Goal: Task Accomplishment & Management: Complete application form

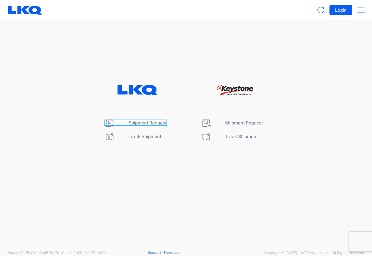
click at [133, 123] on span "Shipment Request" at bounding box center [147, 122] width 38 height 5
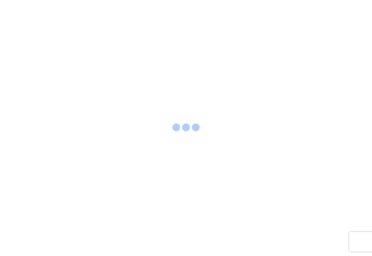
select select "FULL"
select select "LBS"
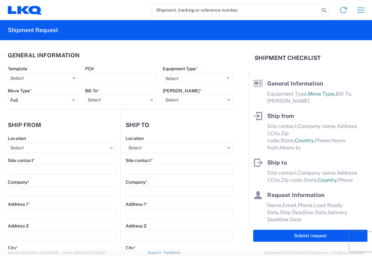
click at [156, 10] on input "search" at bounding box center [235, 10] width 168 height 12
type input "56392438"
drag, startPoint x: 325, startPoint y: 10, endPoint x: 324, endPoint y: 5, distance: 5.0
click at [325, 10] on icon at bounding box center [323, 10] width 9 height 9
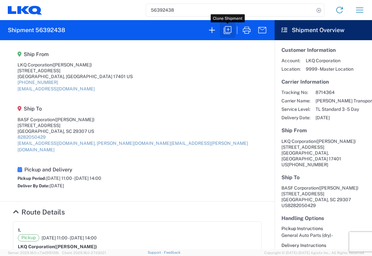
click at [230, 31] on icon "button" at bounding box center [227, 30] width 10 height 10
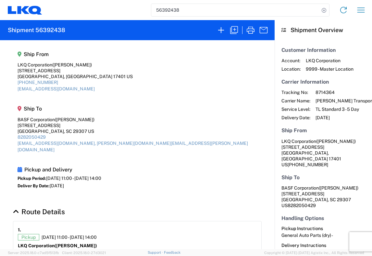
select select "STDV"
select select "FULL"
select select "PA"
select select "US"
select select "SC"
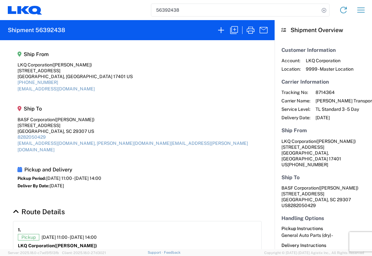
select select "US"
select select "LBS"
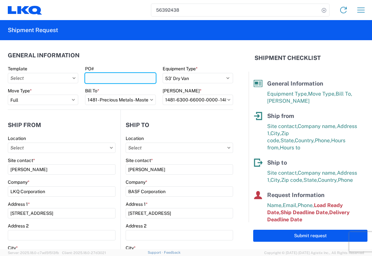
drag, startPoint x: 89, startPoint y: 79, endPoint x: 131, endPoint y: 73, distance: 42.6
click at [89, 79] on input "PO#" at bounding box center [120, 78] width 70 height 10
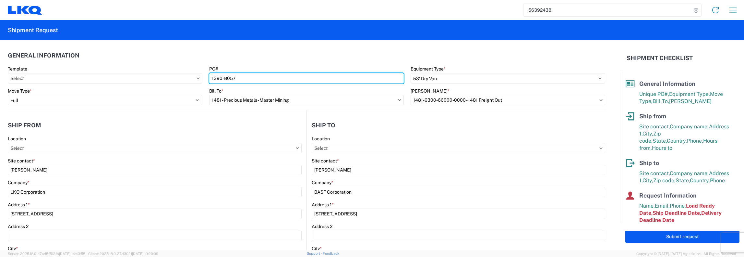
type input "1390-B057"
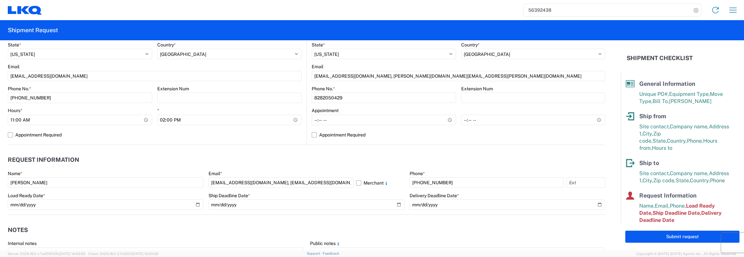
scroll to position [292, 0]
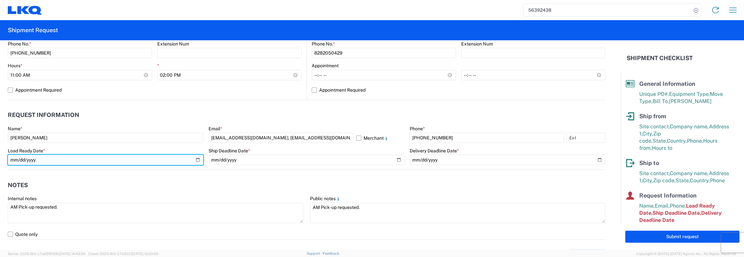
click at [197, 159] on input "2025-08-06" at bounding box center [106, 159] width 196 height 10
type input "2025-09-10"
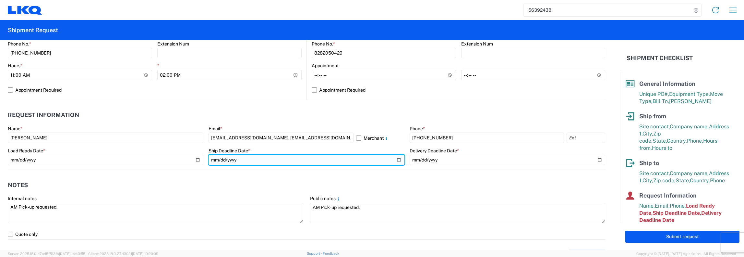
click at [371, 159] on input "2025-08-06" at bounding box center [307, 159] width 196 height 10
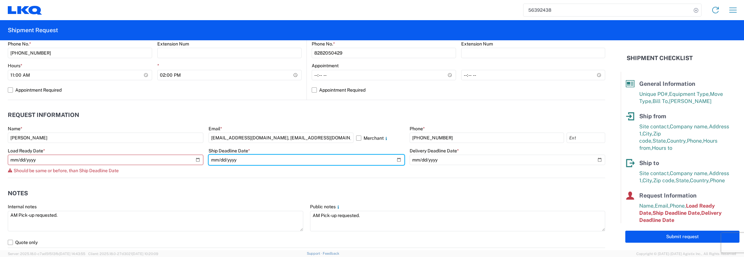
type input "2025-09-10"
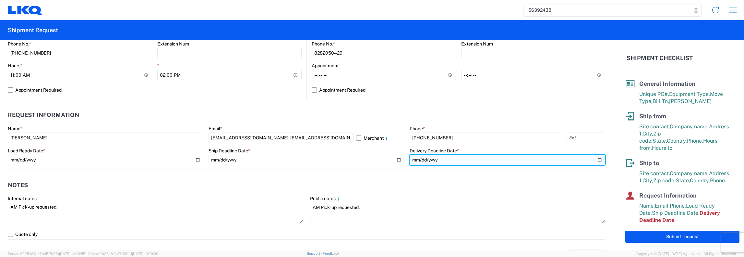
click at [371, 160] on input "2025-08-11" at bounding box center [508, 159] width 196 height 10
type input "2025-09-12"
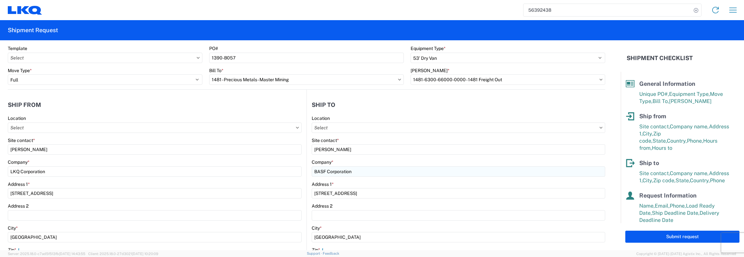
scroll to position [0, 0]
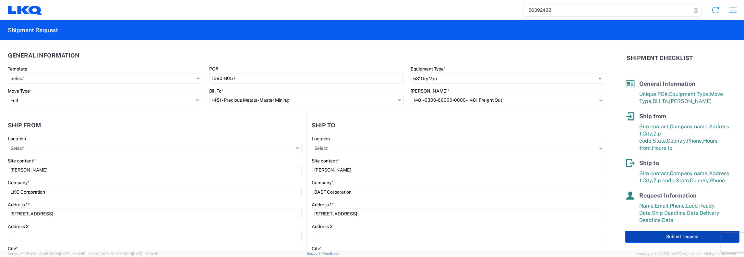
click at [371, 236] on button "Submit request" at bounding box center [682, 236] width 114 height 12
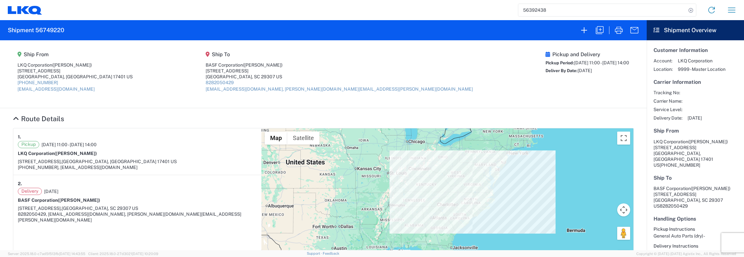
drag, startPoint x: 506, startPoint y: 167, endPoint x: 405, endPoint y: 200, distance: 106.5
click at [371, 200] on div at bounding box center [447, 206] width 372 height 156
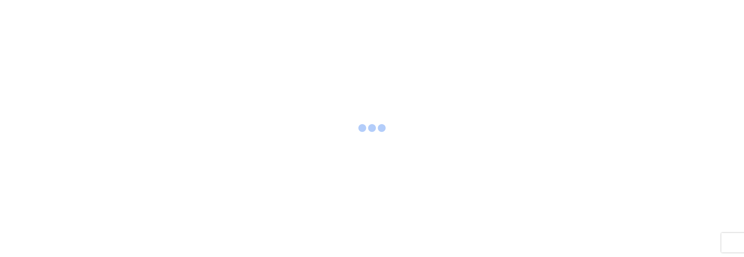
select select "FULL"
select select "LBS"
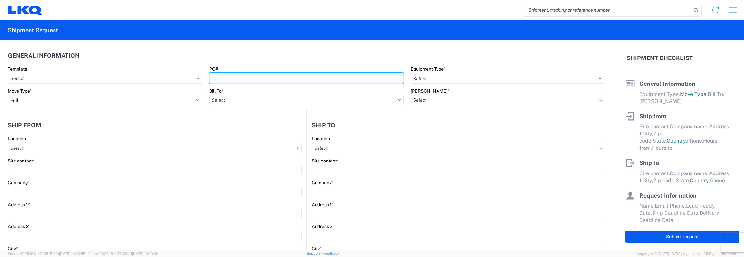
click at [212, 79] on input "PO#" at bounding box center [306, 78] width 195 height 10
type input "1257-5"
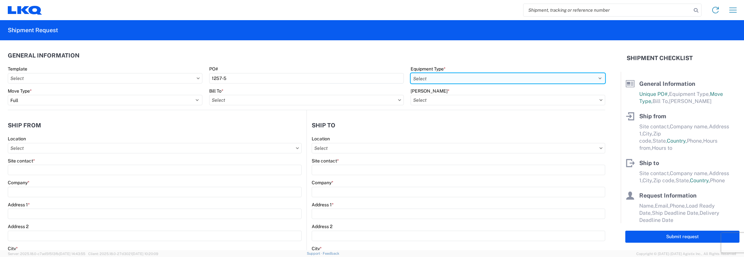
drag, startPoint x: 594, startPoint y: 79, endPoint x: 589, endPoint y: 82, distance: 5.8
click at [594, 78] on select "Select 53’ Dry Van Flatbed Dropdeck (van) Lowboy (flatbed) Rail" at bounding box center [508, 78] width 195 height 10
select select "STDV"
click at [411, 73] on select "Select 53’ Dry Van Flatbed Dropdeck (van) Lowboy (flatbed) Rail" at bounding box center [508, 78] width 195 height 10
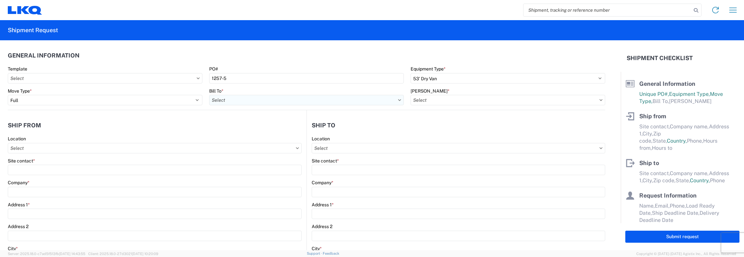
click at [215, 101] on input "Bill To *" at bounding box center [306, 100] width 195 height 10
type input "1481"
click at [265, 128] on div "1481 - Precious Metals - Master Mining" at bounding box center [266, 129] width 114 height 10
type input "1481 - Precious Metals - Master Mining"
click at [599, 100] on icon at bounding box center [600, 100] width 3 height 2
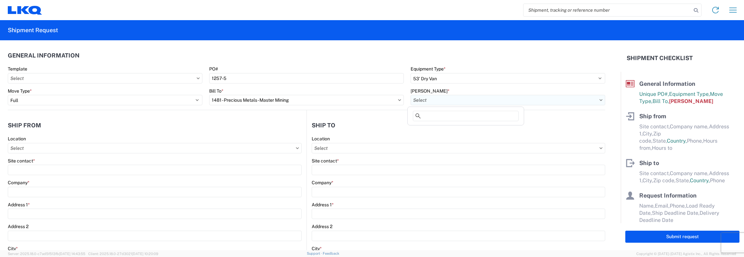
click at [452, 100] on input "Bill Code *" at bounding box center [508, 100] width 195 height 10
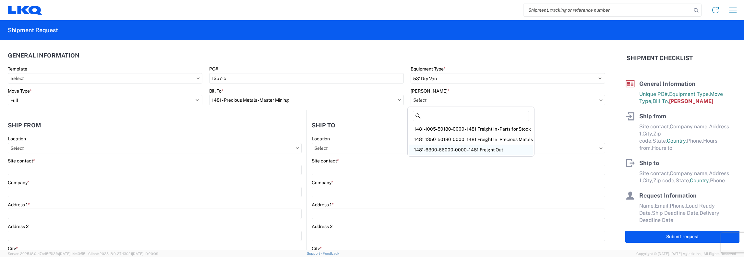
click at [447, 148] on div "1481-6300-66000-0000 - 1481 Freight Out" at bounding box center [471, 149] width 124 height 10
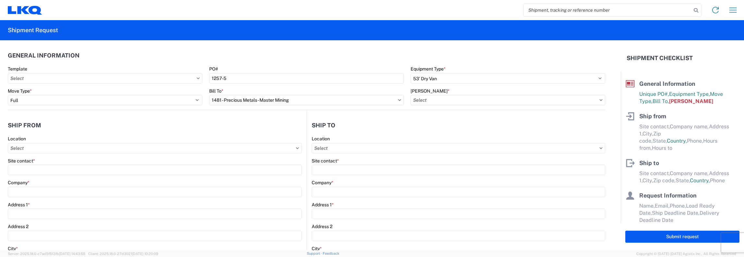
type input "1481-6300-66000-0000 - 1481 Freight Out"
click at [8, 147] on input "Location" at bounding box center [155, 148] width 294 height 10
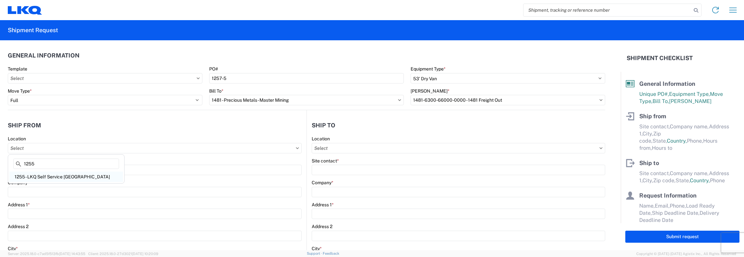
type input "1255"
click at [69, 174] on div "1255 - LKQ Self Service South Bend" at bounding box center [66, 176] width 114 height 10
type input "1255 - LKQ Self Service South Bend"
type input "LKQ Corporation"
type input "1602 S. Lafayette Blvd"
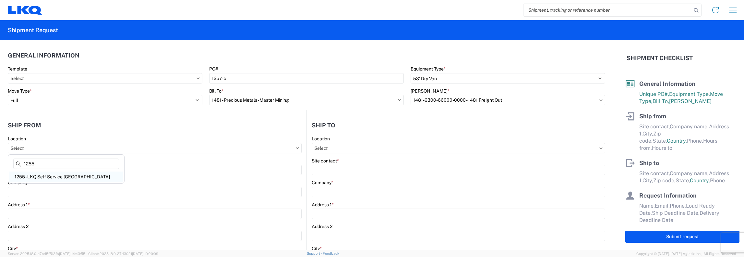
type input "South Bend"
type input "46613"
select select "IN"
select select "US"
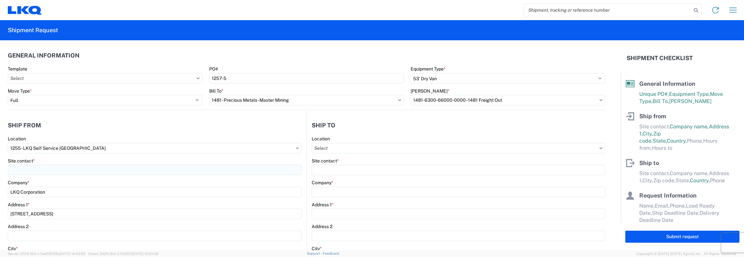
type input "07:00:00"
type input "17:00:00"
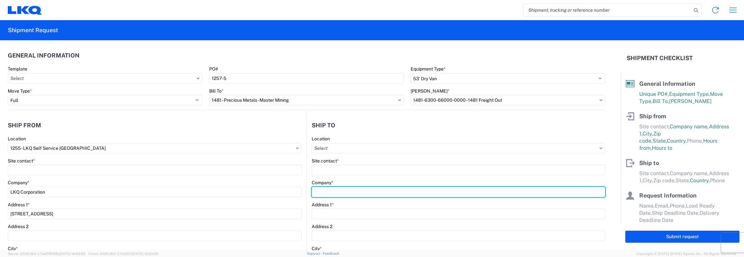
click at [323, 193] on input "Company *" at bounding box center [459, 192] width 294 height 10
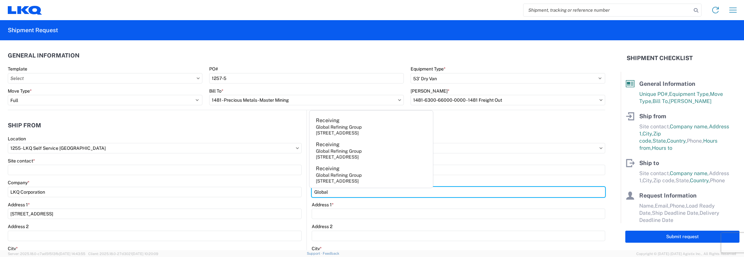
type input "Global Refining Group"
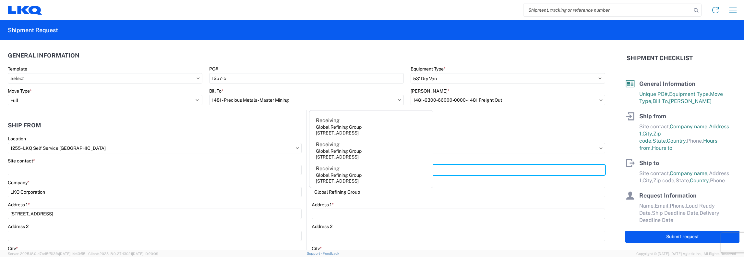
type input "Receiving"
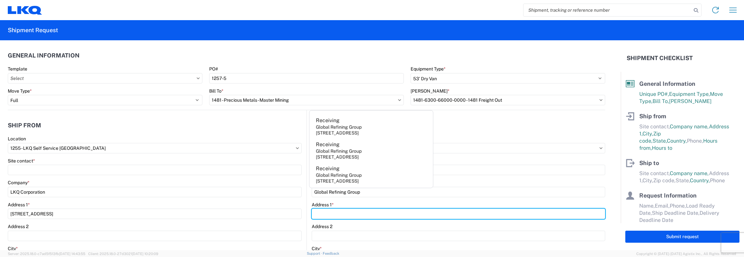
type input "618 Main St"
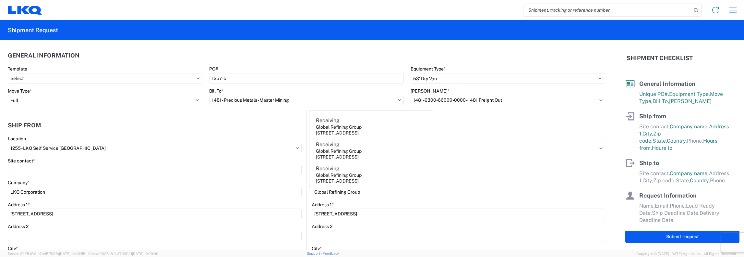
type input "Kenbridge"
type input "23944"
select select "VA"
type input "laura@globalrefininggroup.com"
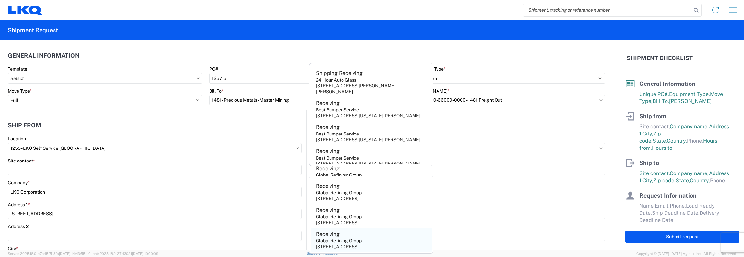
click at [327, 233] on div "Receiving" at bounding box center [328, 233] width 24 height 7
select select "US"
type input "amanda@globalrefininggroup.com"
type input "877-257-1404"
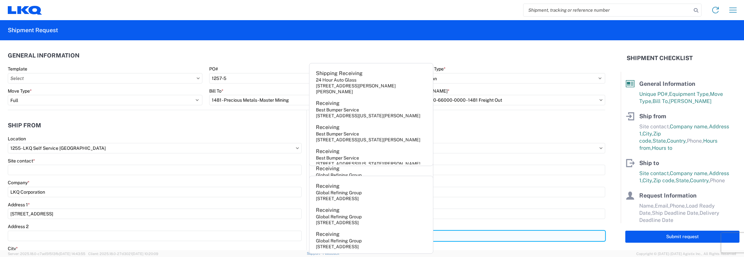
click at [328, 233] on input "Address 2" at bounding box center [459, 235] width 294 height 10
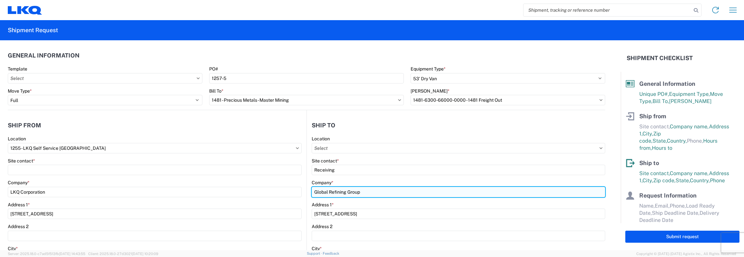
click at [358, 193] on input "Global Refining Group" at bounding box center [459, 192] width 294 height 10
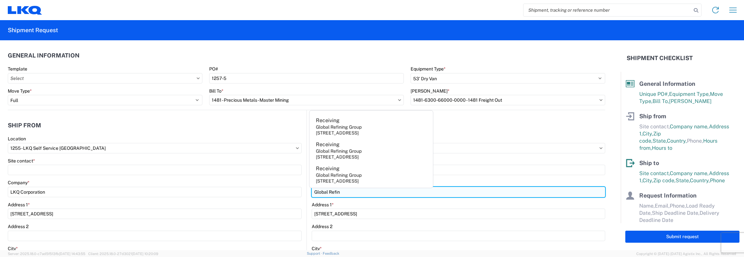
type input "Global Refining Group"
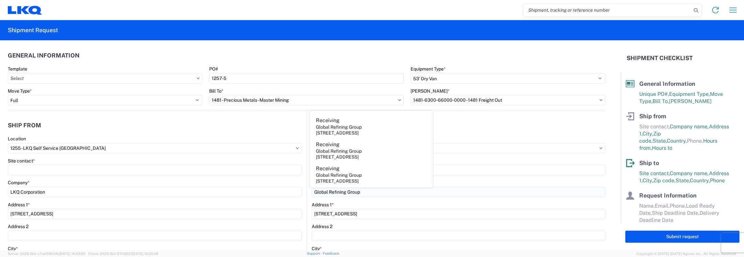
type input "laura@globalrefininggroup.com"
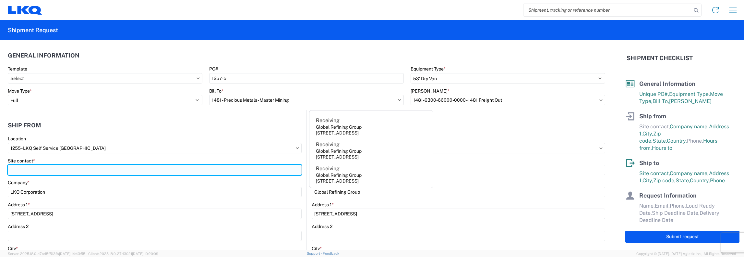
click at [229, 172] on input "Site contact *" at bounding box center [155, 169] width 294 height 10
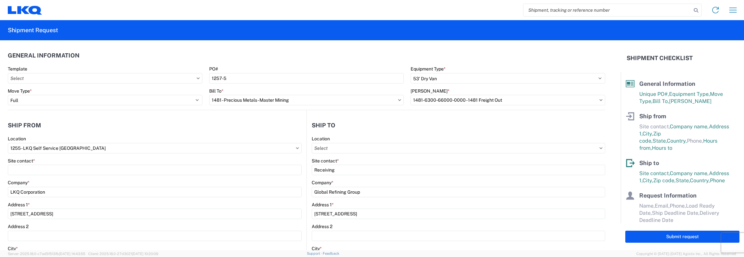
click at [469, 141] on div "Location" at bounding box center [459, 145] width 294 height 18
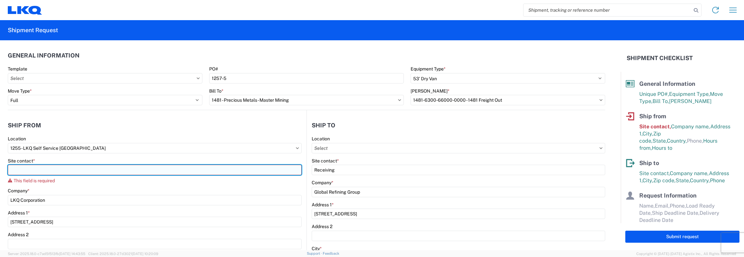
click at [14, 170] on input "Site contact *" at bounding box center [155, 169] width 294 height 10
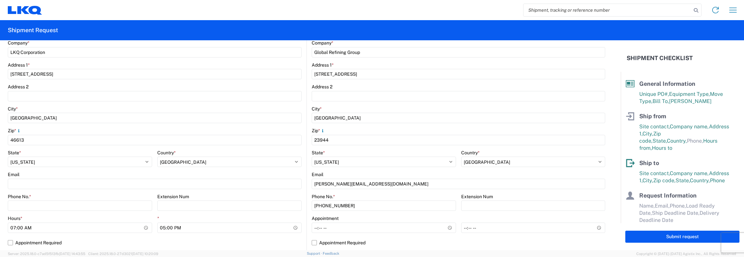
scroll to position [162, 0]
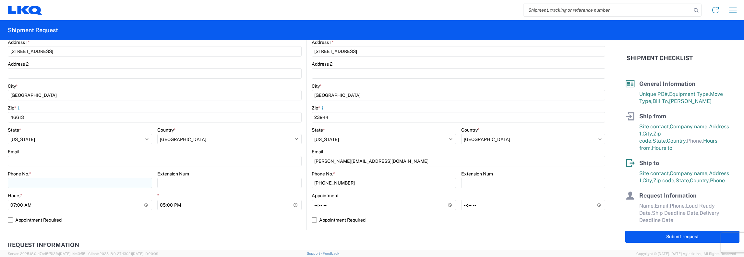
type input "Zachary Prouty"
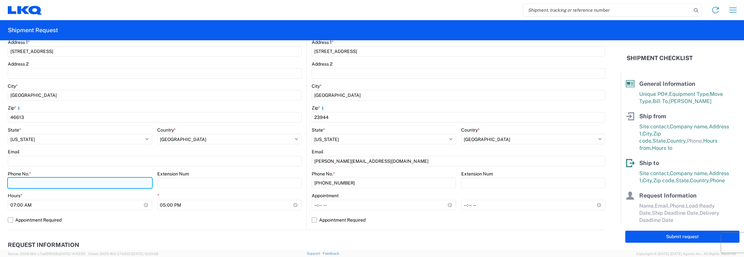
click at [14, 184] on input "Phone No. *" at bounding box center [80, 182] width 144 height 10
drag, startPoint x: 18, startPoint y: 183, endPoint x: 25, endPoint y: 181, distance: 6.9
click at [18, 183] on input "2406260104" at bounding box center [80, 182] width 144 height 10
click at [28, 182] on input "240-6260104" at bounding box center [80, 182] width 144 height 10
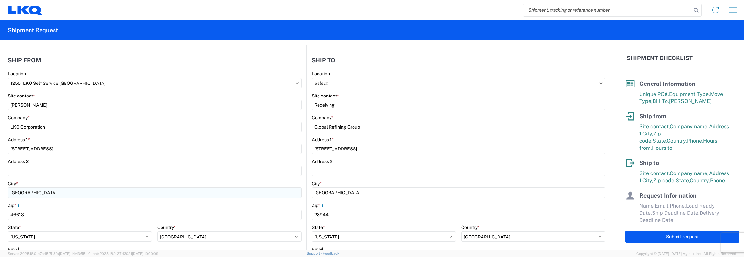
scroll to position [0, 0]
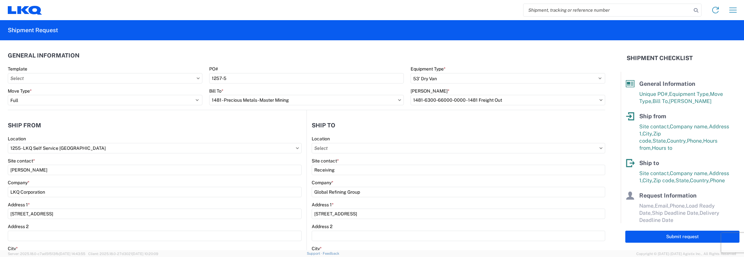
type input "240-626-0104"
